Goal: Navigation & Orientation: Find specific page/section

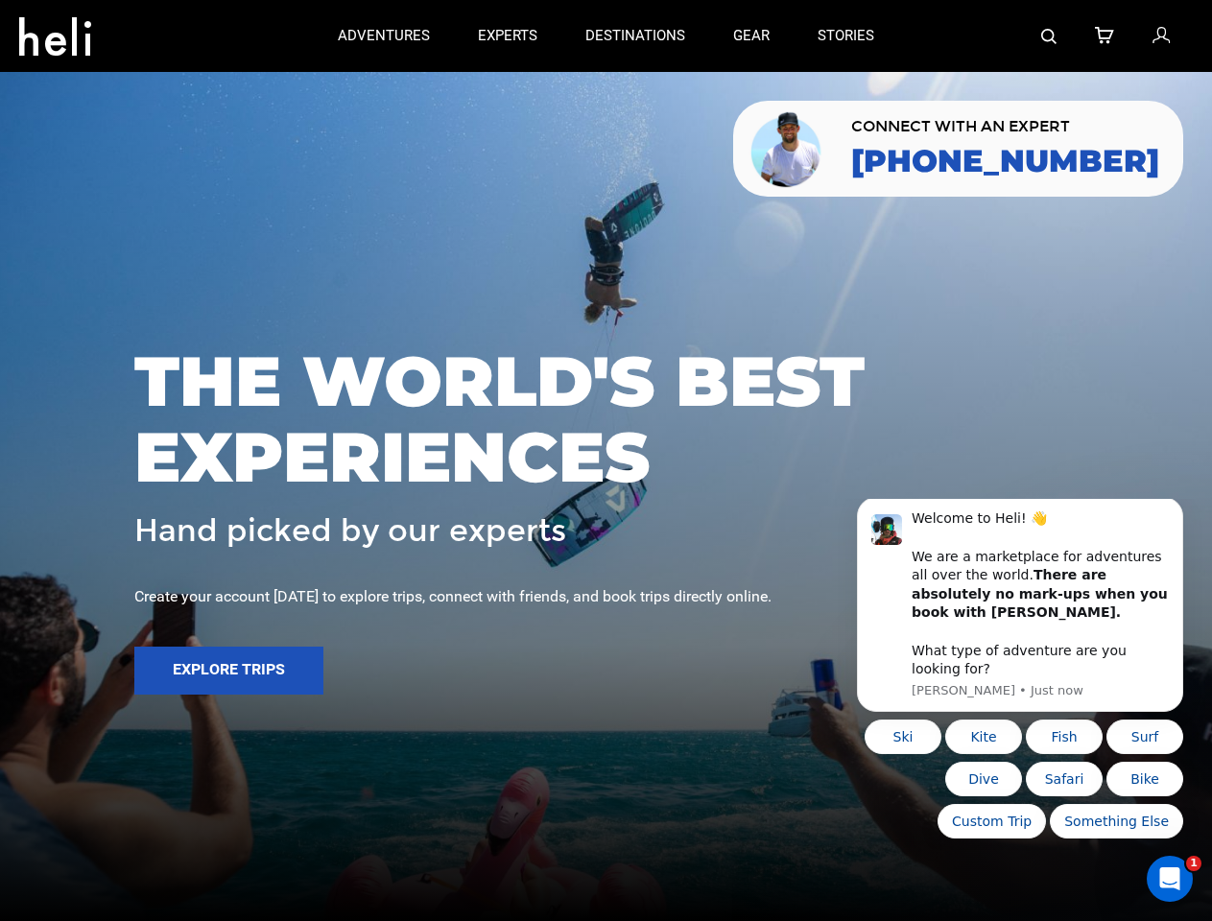
click at [605, 461] on span "THE WORLD'S BEST EXPERIENCES" at bounding box center [605, 419] width 943 height 152
click at [55, 31] on icon at bounding box center [55, 30] width 72 height 31
click at [1050, 36] on img at bounding box center [1048, 36] width 15 height 15
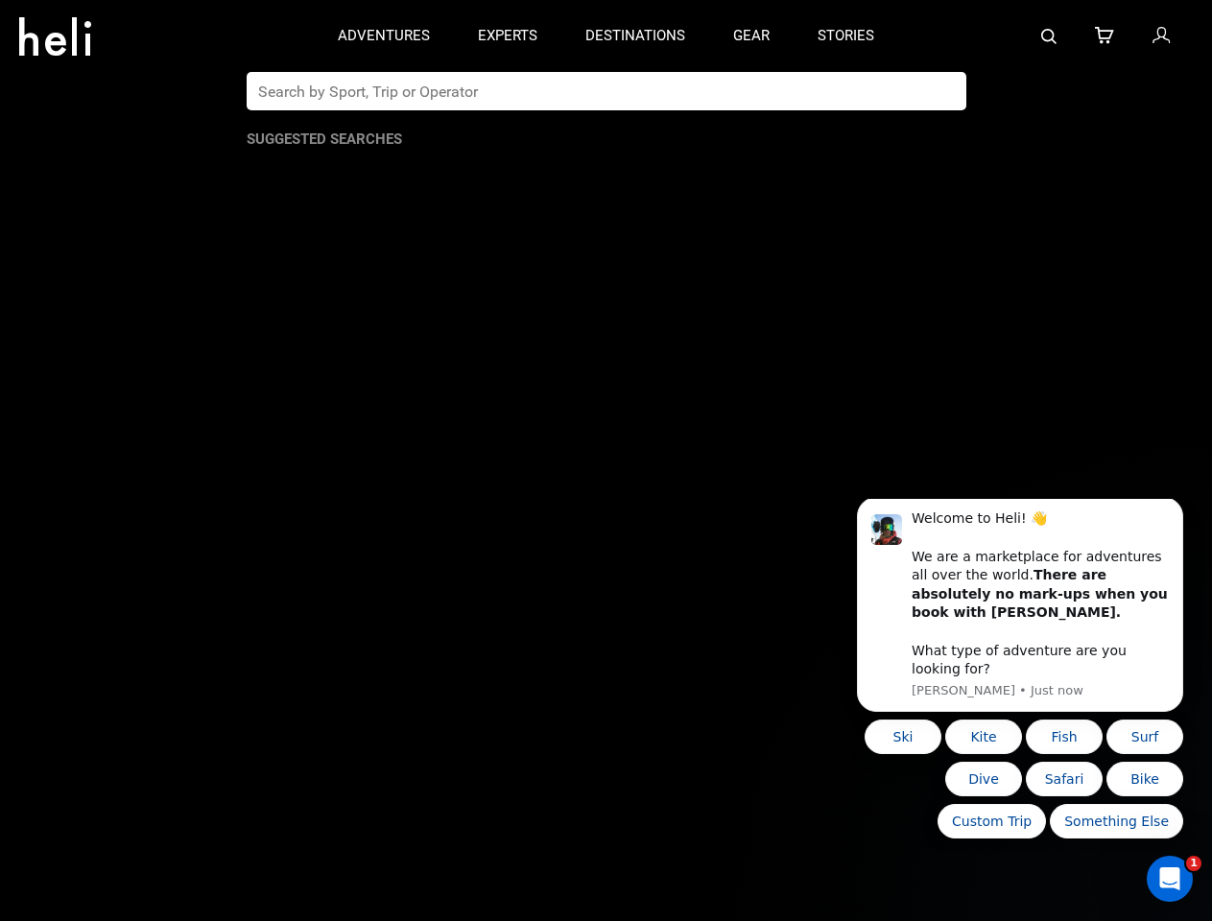
click at [605, 461] on span "THE WORLD'S BEST EXPERIENCES" at bounding box center [605, 419] width 943 height 152
click at [228, 671] on button "Explore Trips" at bounding box center [228, 671] width 189 height 48
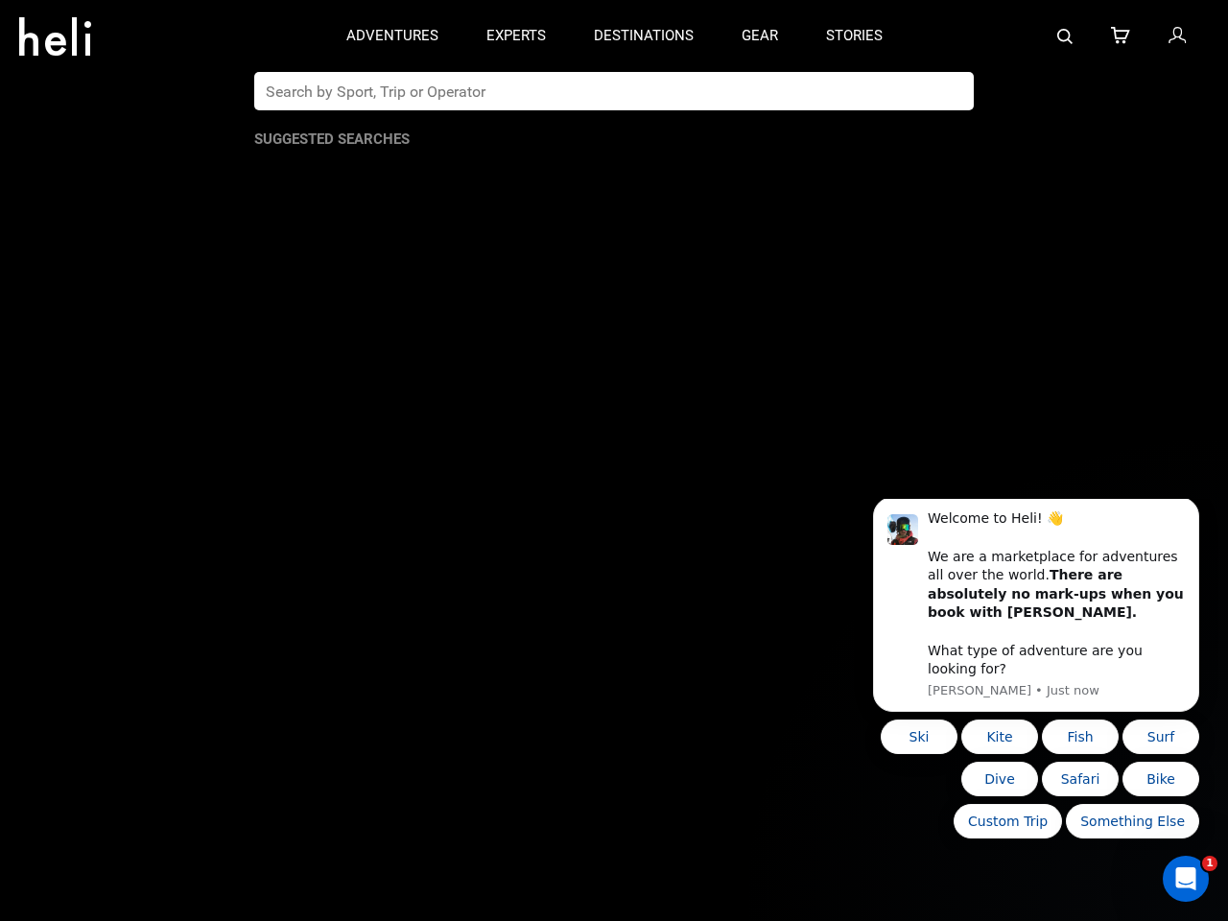
click at [1020, 614] on b "There are absolutely no mark-ups when you book with [PERSON_NAME]." at bounding box center [1056, 593] width 256 height 53
